Goal: Task Accomplishment & Management: Manage account settings

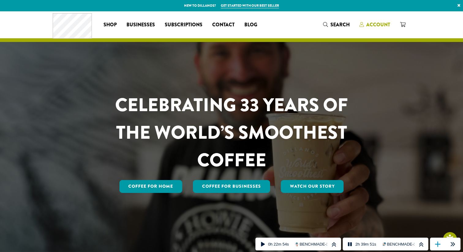
click at [374, 27] on span "Account" at bounding box center [378, 24] width 24 height 7
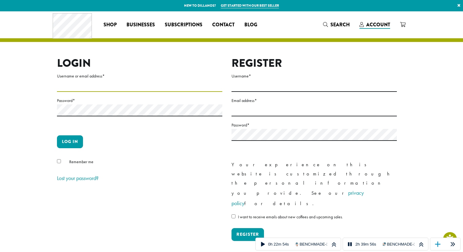
click at [141, 89] on input "Username or email address *" at bounding box center [139, 86] width 165 height 12
type input "**********"
